Goal: Use online tool/utility: Utilize a website feature to perform a specific function

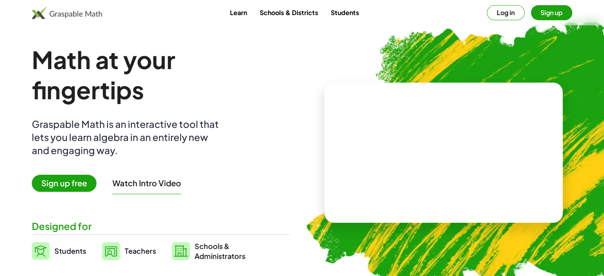
click at [130, 252] on span "Teachers" at bounding box center [140, 250] width 31 height 9
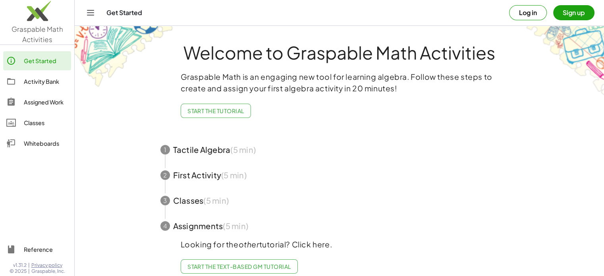
click at [568, 12] on button "Sign up" at bounding box center [573, 12] width 41 height 15
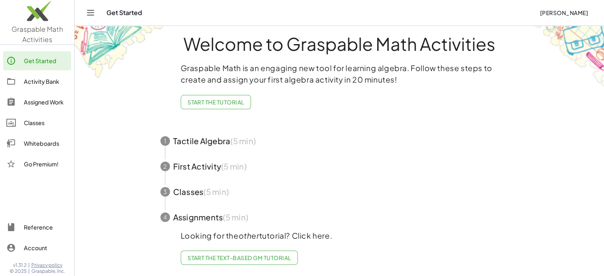
scroll to position [15, 0]
click at [277, 254] on span "Start the Text-based GM Tutorial" at bounding box center [240, 257] width 104 height 7
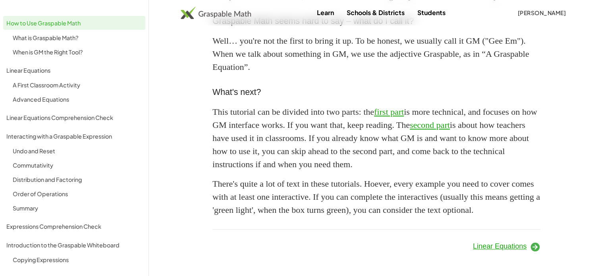
scroll to position [744, 0]
click at [515, 246] on span "Linear Equations" at bounding box center [500, 246] width 54 height 8
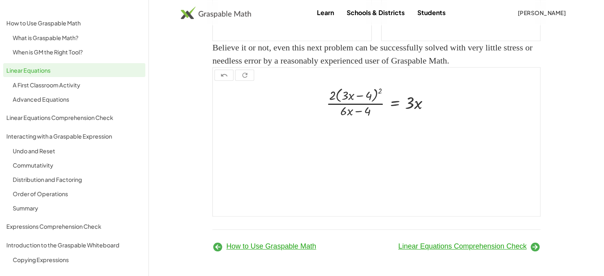
scroll to position [1042, 0]
click at [480, 248] on span "Linear Equations Comprehension Check" at bounding box center [462, 246] width 128 height 8
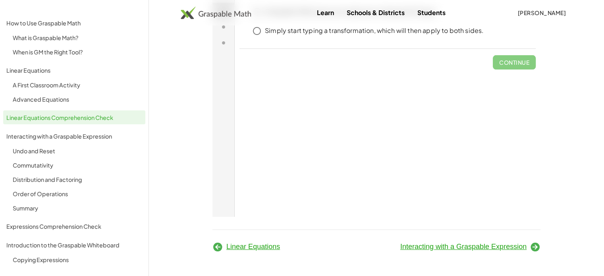
click at [472, 246] on span "Interacting with a Graspable Expression" at bounding box center [463, 247] width 126 height 8
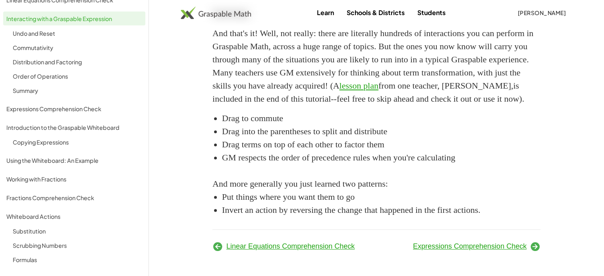
scroll to position [153, 0]
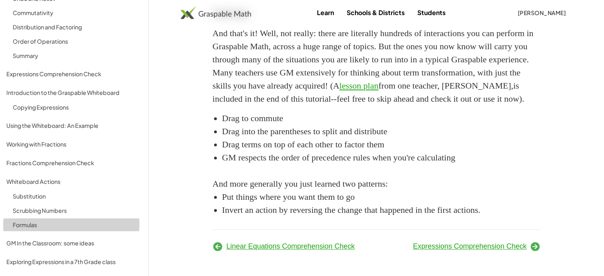
click at [25, 226] on div "Formulas" at bounding box center [78, 225] width 130 height 10
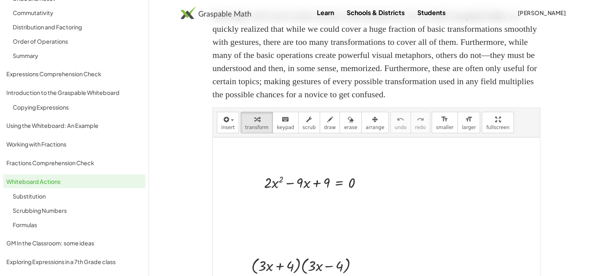
click at [23, 225] on div "Formulas" at bounding box center [78, 225] width 130 height 10
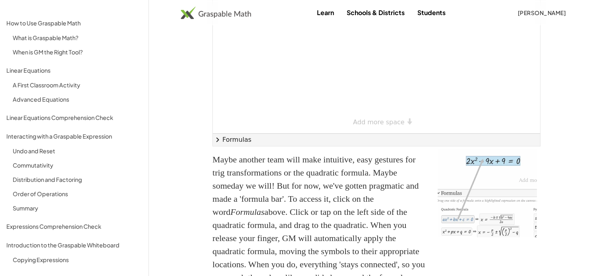
scroll to position [1934, 0]
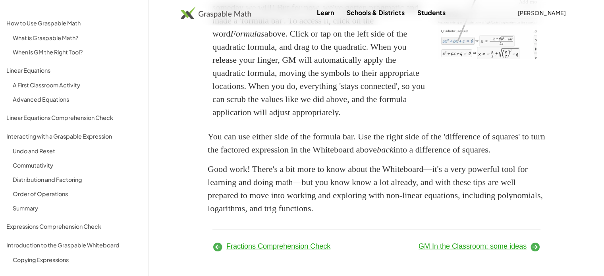
click at [454, 245] on span "GM In the Classroom: some ideas" at bounding box center [473, 246] width 108 height 8
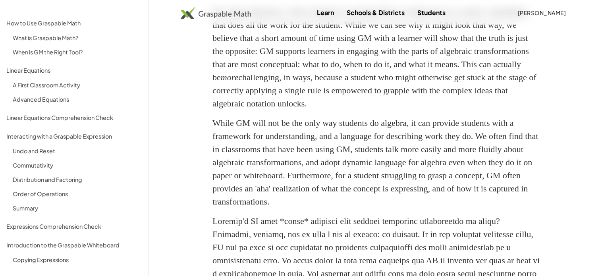
scroll to position [621, 0]
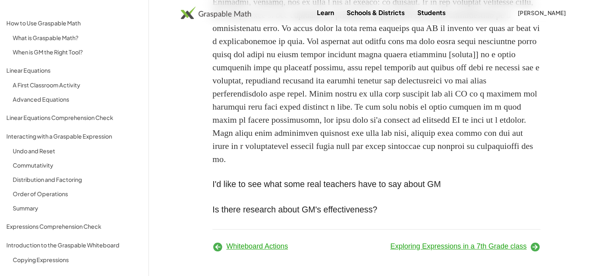
click at [486, 243] on span "Exploring Expressions in a 7th Grade class" at bounding box center [459, 246] width 136 height 8
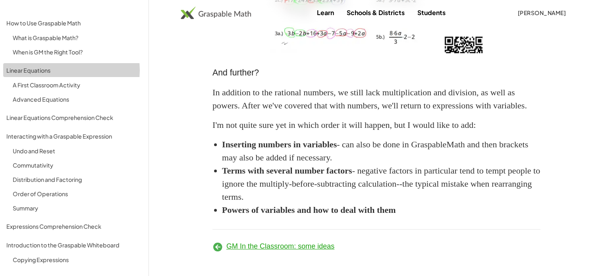
click at [58, 69] on div "Linear Equations" at bounding box center [74, 71] width 136 height 10
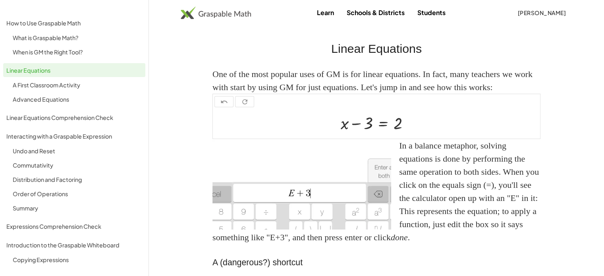
click at [242, 15] on img at bounding box center [216, 12] width 70 height 13
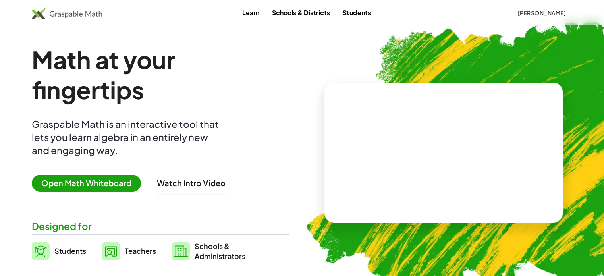
click at [77, 184] on span "Open Math Whiteboard" at bounding box center [86, 183] width 109 height 17
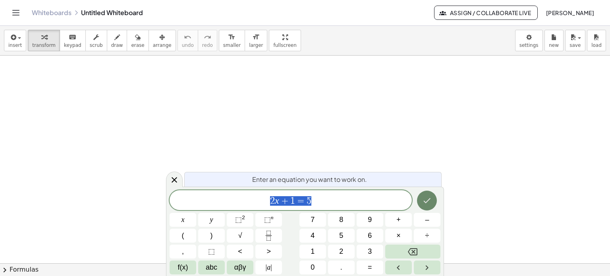
click at [427, 204] on icon "Done" at bounding box center [427, 201] width 10 height 10
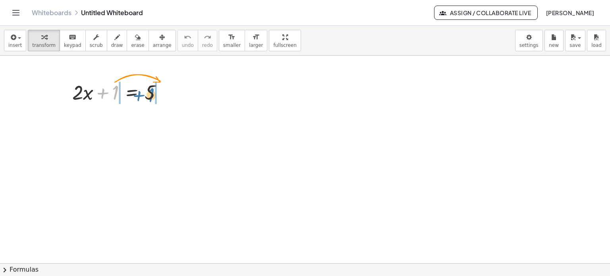
drag, startPoint x: 116, startPoint y: 90, endPoint x: 152, endPoint y: 92, distance: 36.2
click at [152, 92] on div at bounding box center [120, 91] width 105 height 27
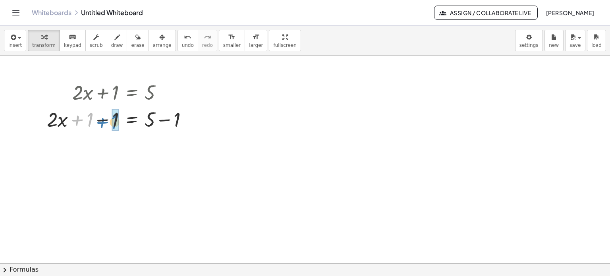
drag, startPoint x: 89, startPoint y: 122, endPoint x: 114, endPoint y: 124, distance: 25.1
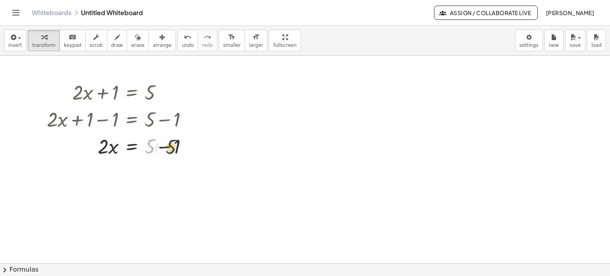
drag, startPoint x: 150, startPoint y: 149, endPoint x: 172, endPoint y: 150, distance: 21.9
click at [172, 150] on div at bounding box center [121, 145] width 156 height 27
drag, startPoint x: 151, startPoint y: 146, endPoint x: 173, endPoint y: 147, distance: 22.3
drag, startPoint x: 104, startPoint y: 177, endPoint x: 153, endPoint y: 180, distance: 49.0
click at [153, 180] on div at bounding box center [121, 172] width 156 height 27
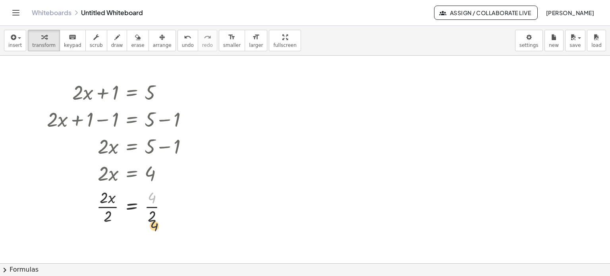
drag, startPoint x: 153, startPoint y: 195, endPoint x: 156, endPoint y: 226, distance: 31.5
drag, startPoint x: 151, startPoint y: 212, endPoint x: 149, endPoint y: 199, distance: 12.9
drag, startPoint x: 108, startPoint y: 214, endPoint x: 106, endPoint y: 197, distance: 17.6
click at [164, 205] on div at bounding box center [163, 207] width 9 height 9
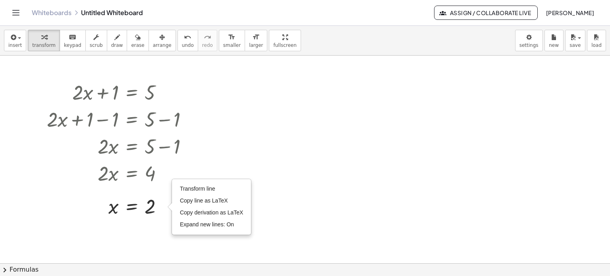
click at [182, 243] on div at bounding box center [305, 264] width 610 height 416
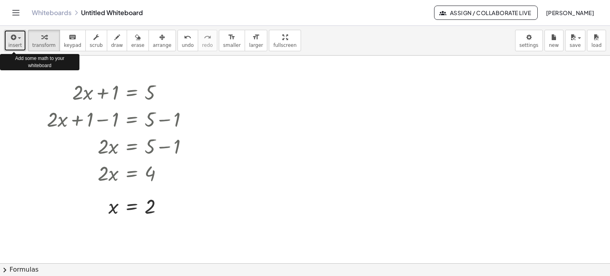
click at [22, 46] on button "insert" at bounding box center [15, 40] width 22 height 21
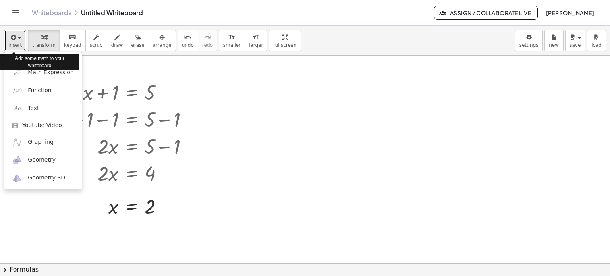
click at [22, 46] on button "insert" at bounding box center [15, 40] width 22 height 21
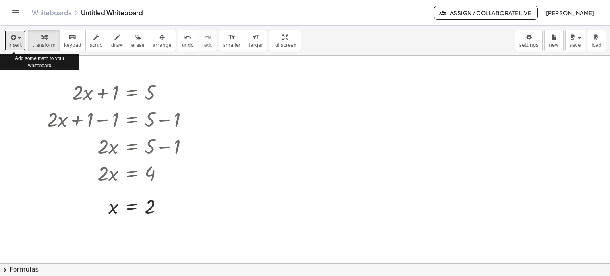
click at [19, 44] on span "insert" at bounding box center [15, 46] width 14 height 6
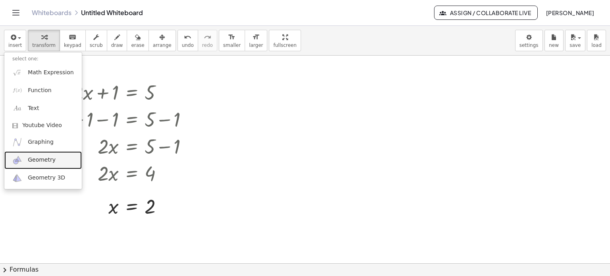
click at [40, 157] on span "Geometry" at bounding box center [42, 160] width 28 height 8
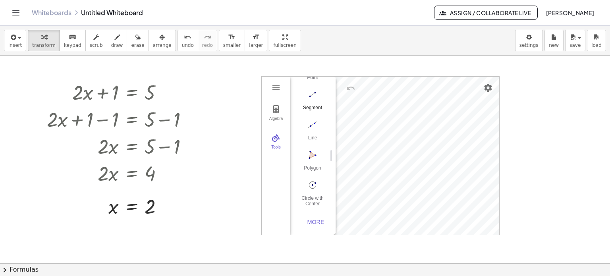
scroll to position [82, 0]
click at [314, 152] on img "Polygon. Select all vertices, then first vertex again" at bounding box center [313, 155] width 32 height 13
click at [309, 150] on img "Polygon. Select all vertices, then first vertex again" at bounding box center [313, 155] width 32 height 13
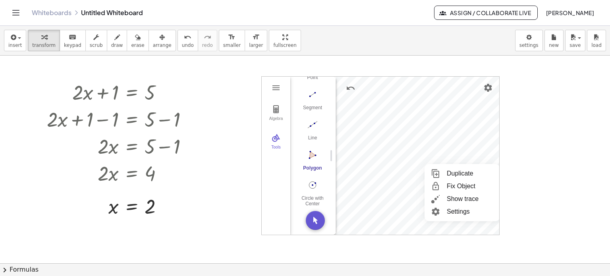
click at [472, 164] on div "Duplicate Fix Object Show trace Settings" at bounding box center [462, 192] width 75 height 57
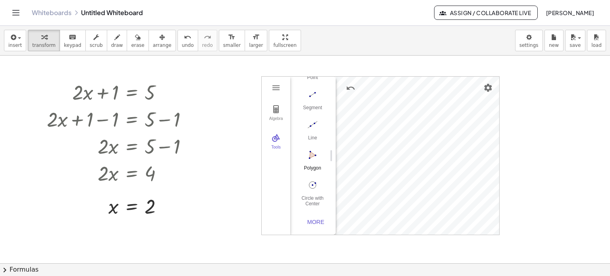
click at [311, 149] on img "Polygon. Select all vertices, then first vertex again" at bounding box center [313, 155] width 32 height 13
click at [312, 89] on img "Segment. Select two points or positions" at bounding box center [313, 94] width 32 height 13
click at [279, 87] on img "Geometry" at bounding box center [276, 88] width 10 height 10
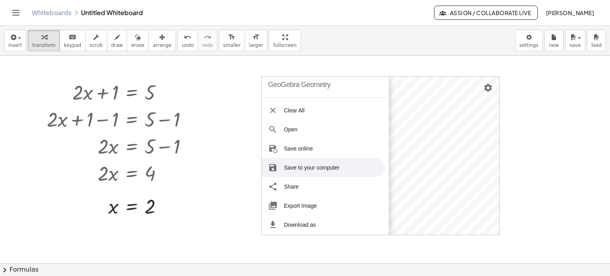
scroll to position [0, 0]
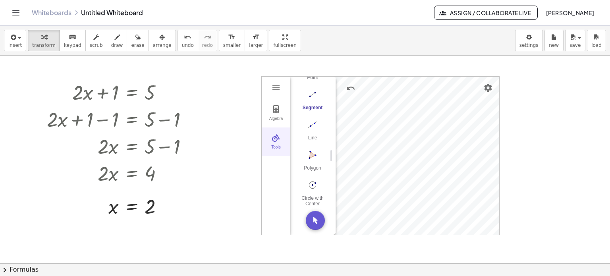
click at [273, 142] on img "Geometry" at bounding box center [276, 138] width 10 height 10
click at [277, 111] on img "Geometry" at bounding box center [276, 109] width 10 height 10
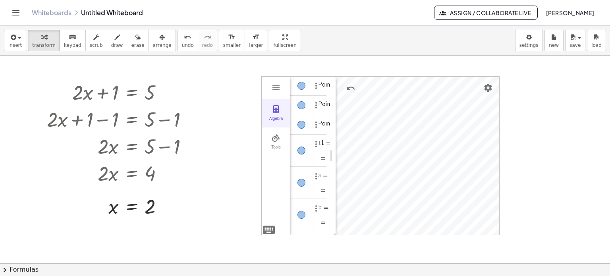
click at [277, 111] on img "Geometry" at bounding box center [276, 109] width 10 height 10
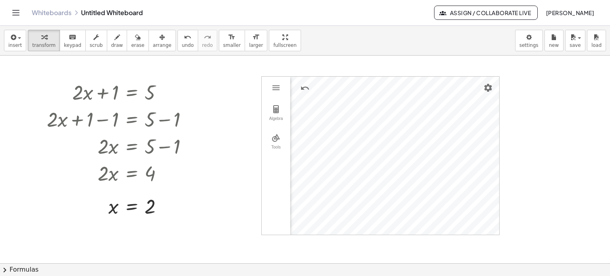
drag, startPoint x: 275, startPoint y: 90, endPoint x: 275, endPoint y: 97, distance: 6.4
click at [275, 97] on div "GeoGebra Geometry Clear All Open Save online Save to your computer Share Export…" at bounding box center [380, 155] width 238 height 159
click at [275, 88] on img "Geometry" at bounding box center [276, 88] width 10 height 10
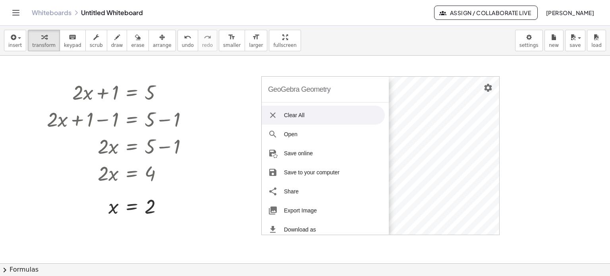
click at [564, 170] on div at bounding box center [305, 264] width 610 height 416
click at [229, 73] on div at bounding box center [305, 264] width 610 height 416
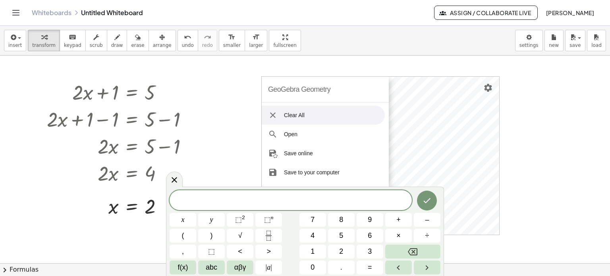
click at [222, 129] on div at bounding box center [305, 264] width 610 height 416
